Goal: Task Accomplishment & Management: Complete application form

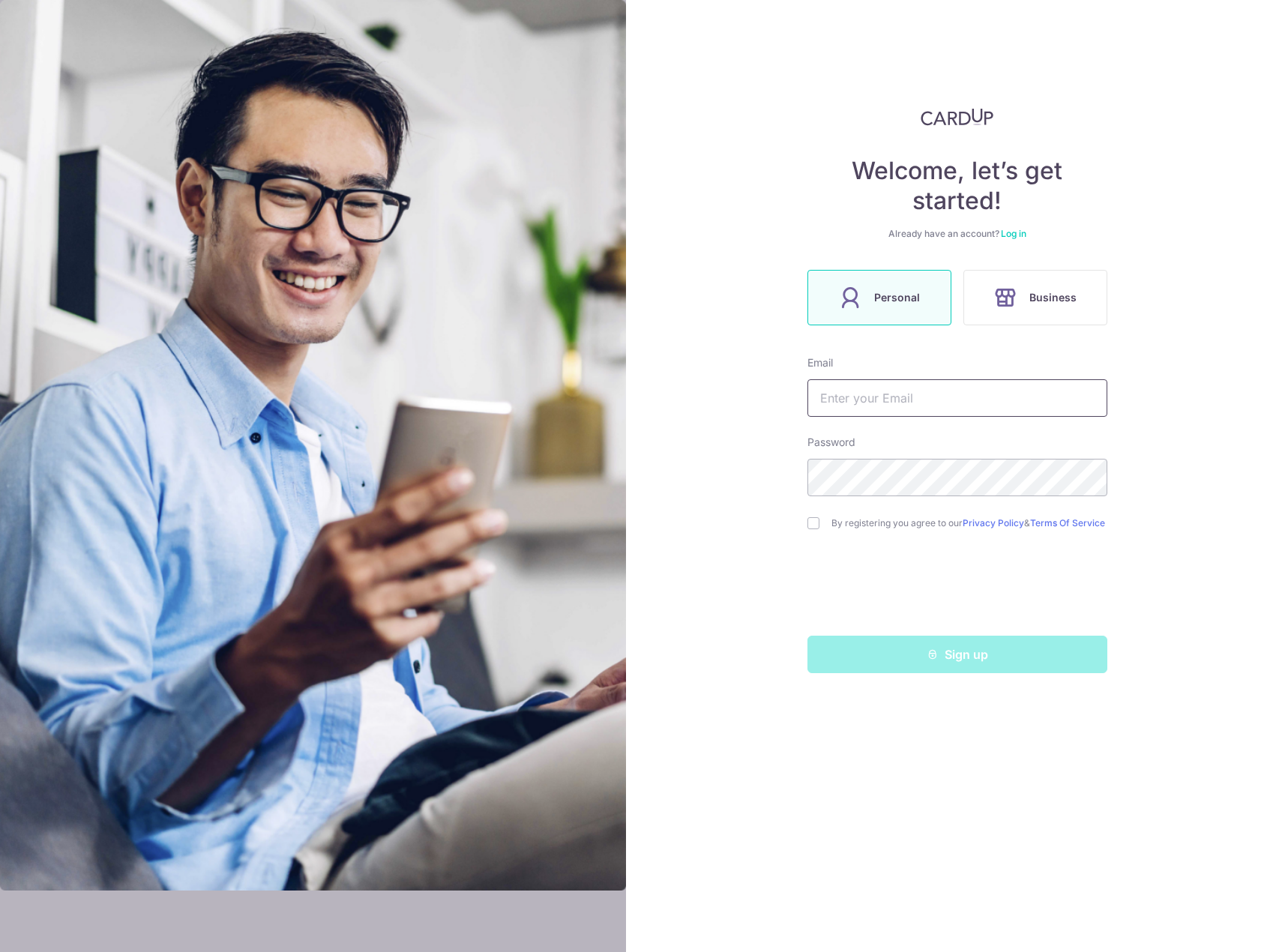
click at [919, 403] on input "text" at bounding box center [957, 397] width 300 height 37
type input "[EMAIL_ADDRESS][DOMAIN_NAME]"
click at [812, 529] on input "checkbox" at bounding box center [813, 523] width 12 height 12
checkbox input "true"
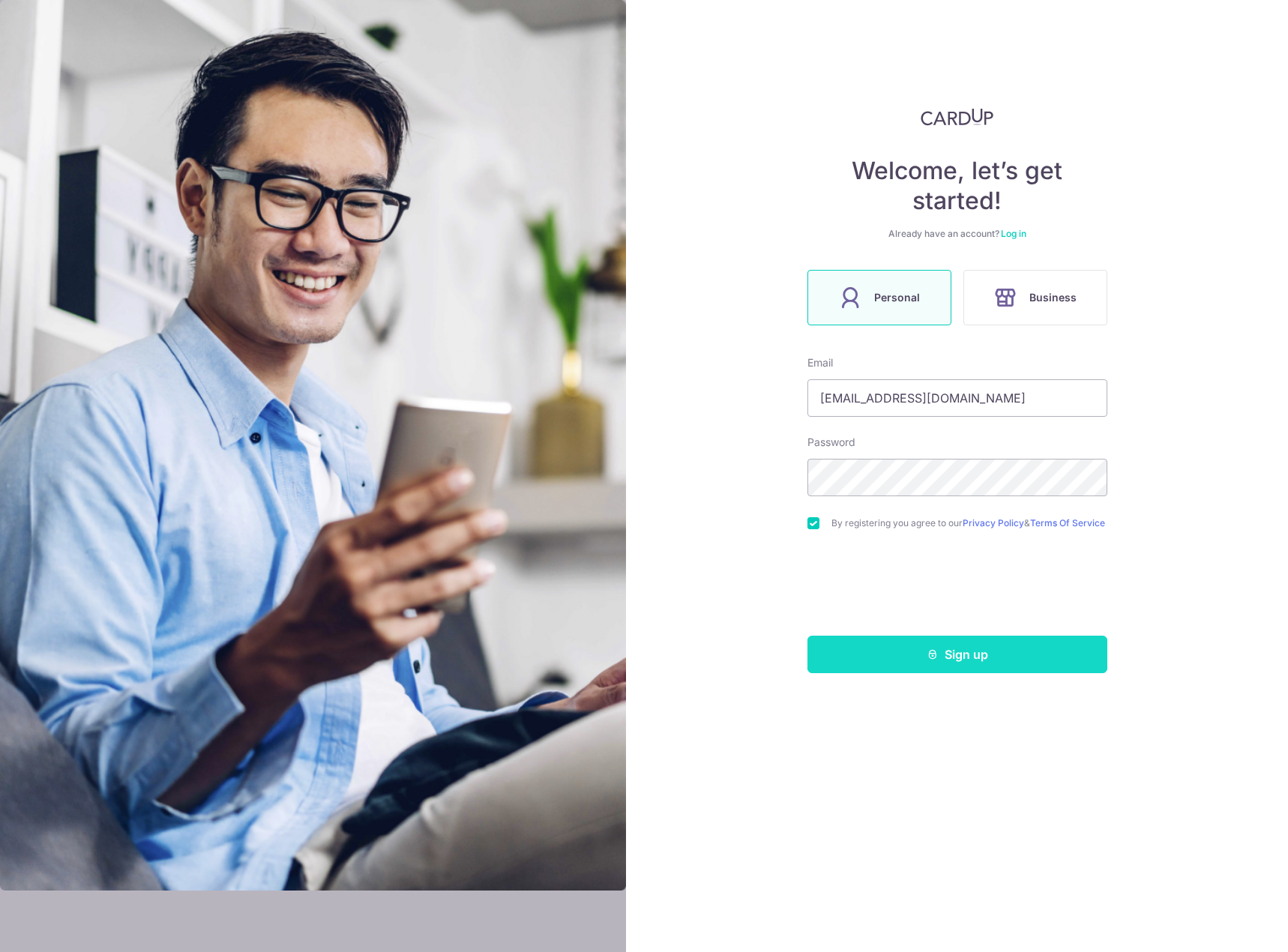
click at [898, 666] on button "Sign up" at bounding box center [957, 654] width 300 height 37
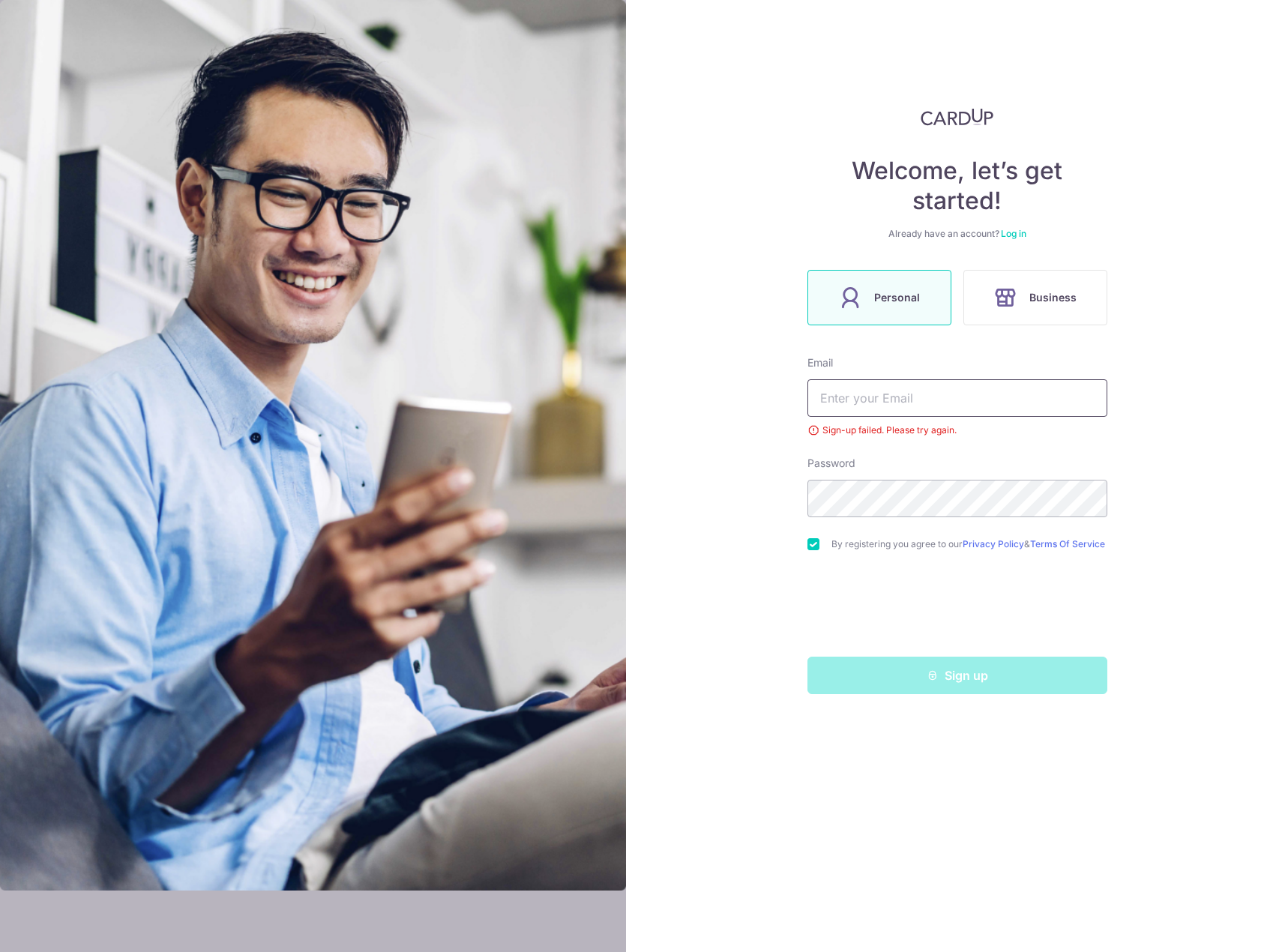
click at [943, 407] on input "text" at bounding box center [957, 397] width 300 height 37
click at [994, 397] on input "text" at bounding box center [957, 397] width 300 height 37
type input "[EMAIL_ADDRESS][DOMAIN_NAME]"
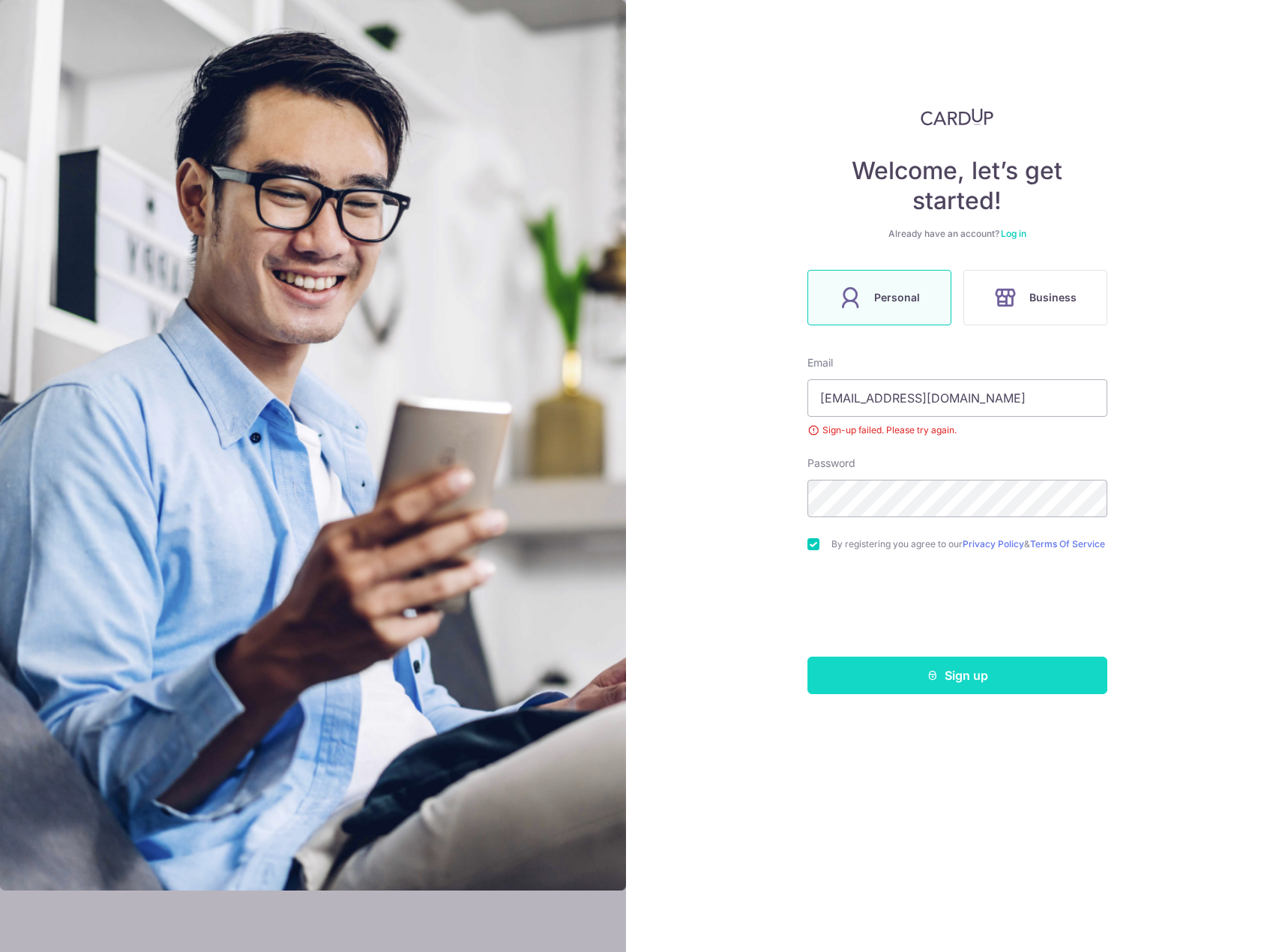
click at [953, 687] on button "Sign up" at bounding box center [957, 675] width 300 height 37
